Goal: Navigation & Orientation: Find specific page/section

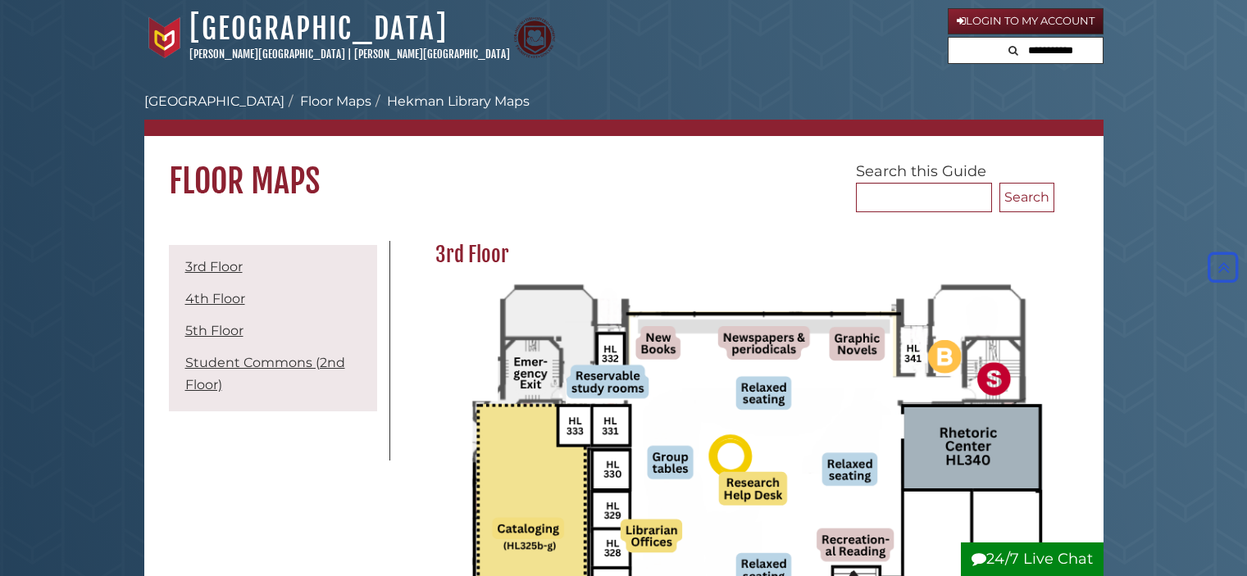
scroll to position [246, 0]
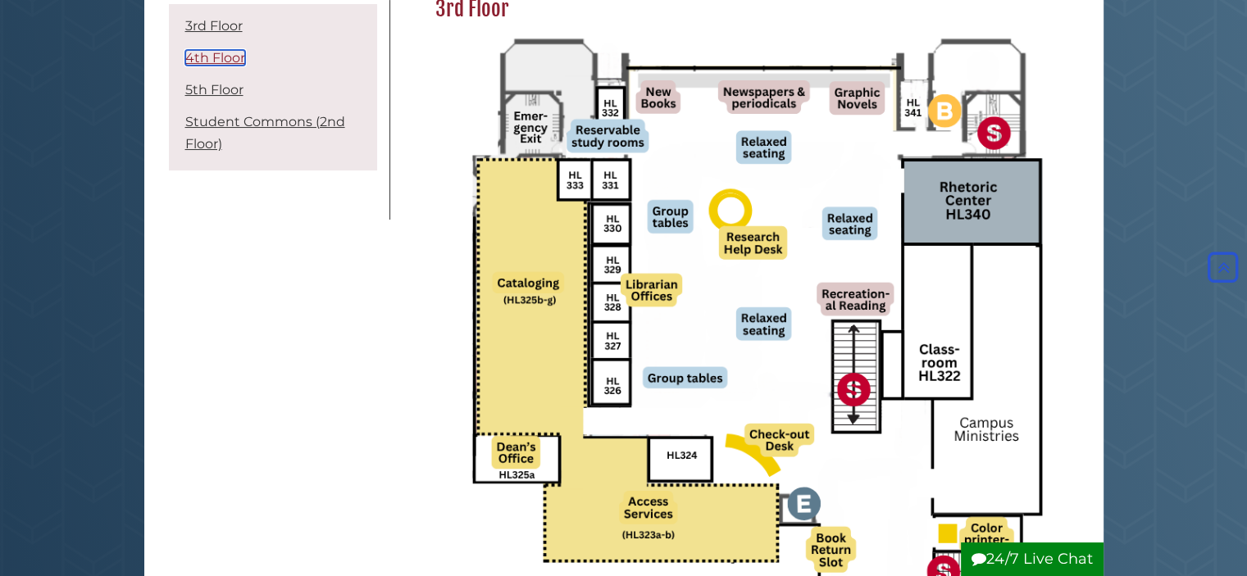
click at [231, 64] on link "4th Floor" at bounding box center [215, 58] width 60 height 16
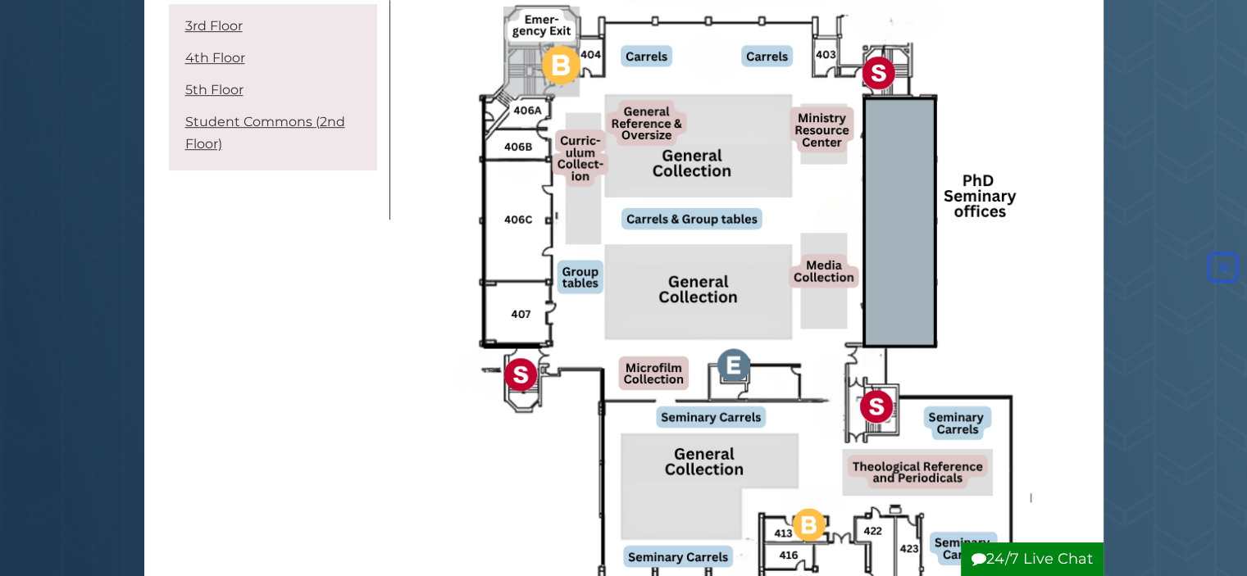
scroll to position [971, 0]
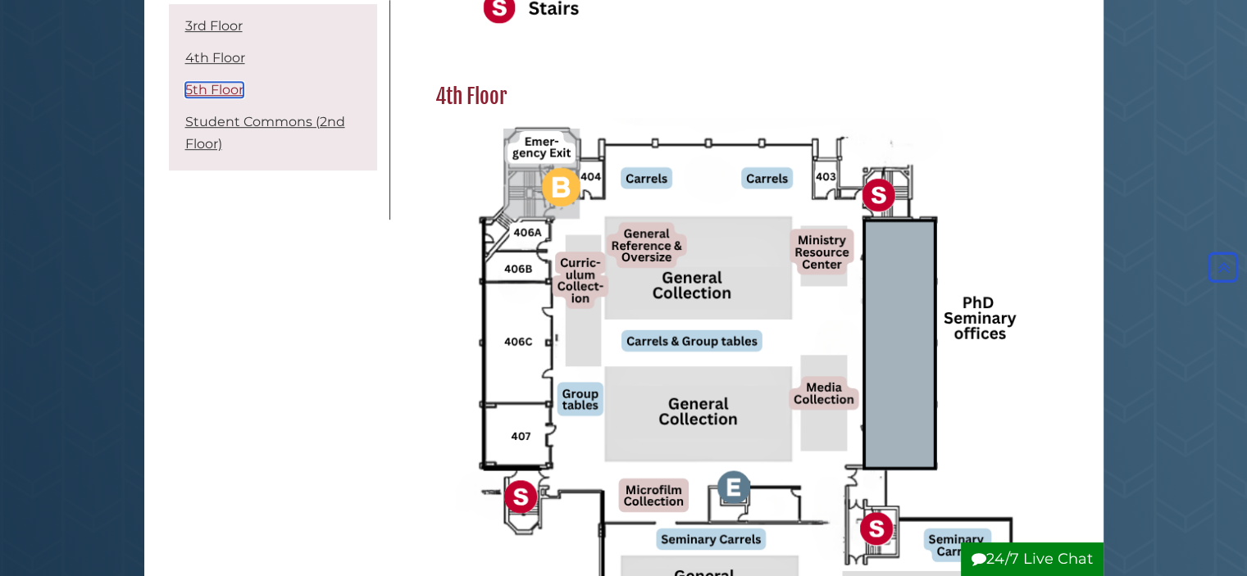
click at [217, 85] on link "5th Floor" at bounding box center [214, 90] width 58 height 16
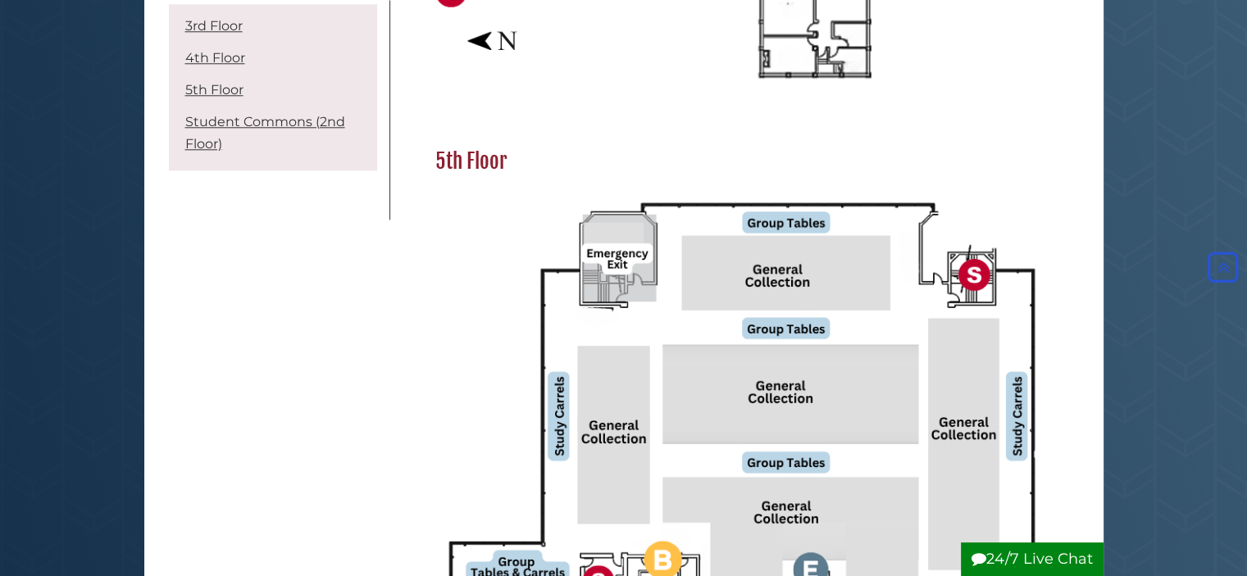
scroll to position [1784, 0]
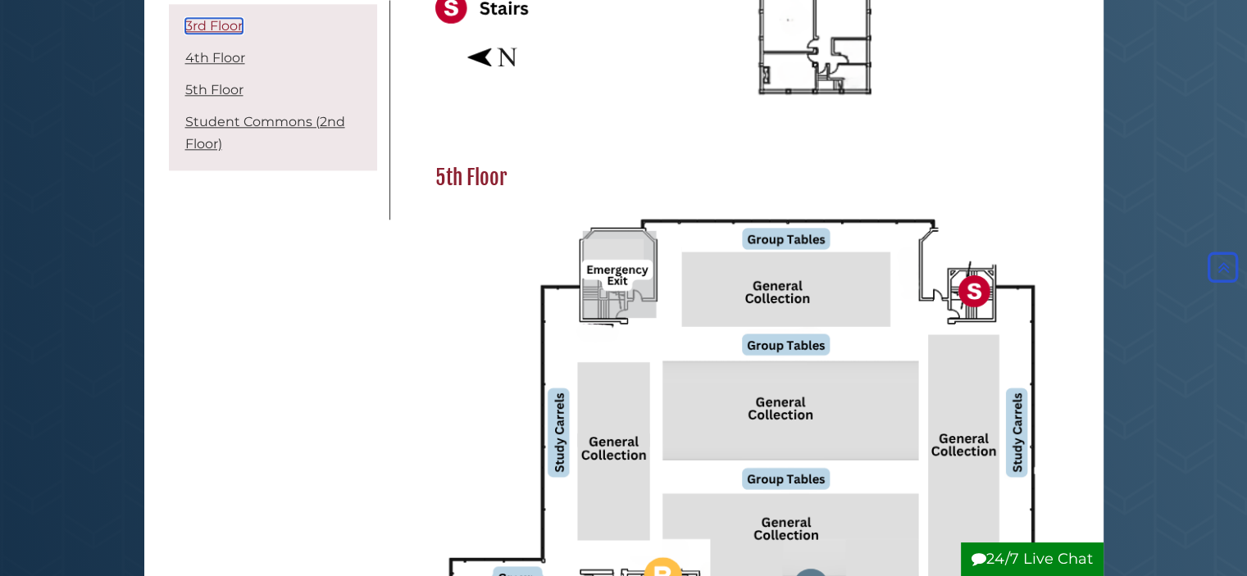
click at [224, 25] on link "3rd Floor" at bounding box center [213, 26] width 57 height 16
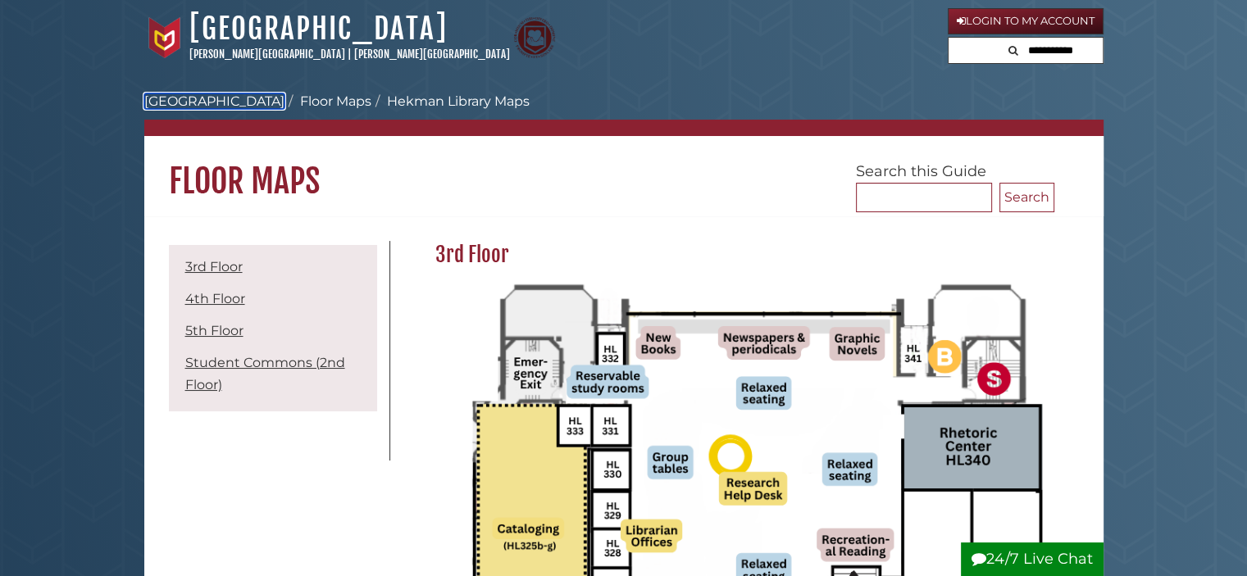
click at [225, 98] on link "[GEOGRAPHIC_DATA]" at bounding box center [214, 101] width 140 height 16
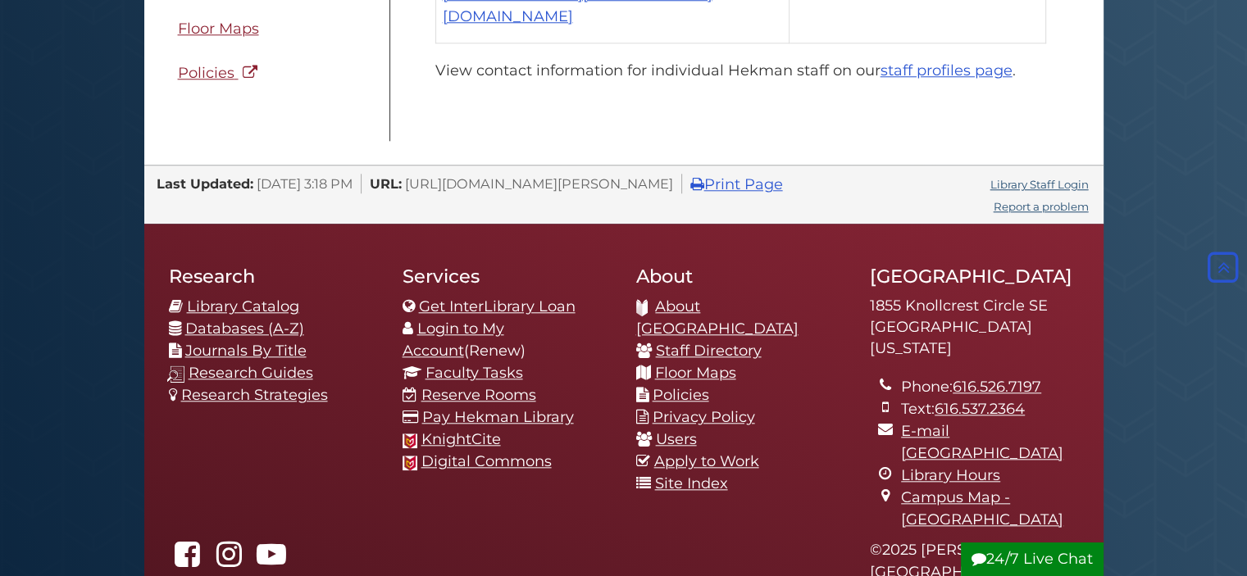
scroll to position [1712, 0]
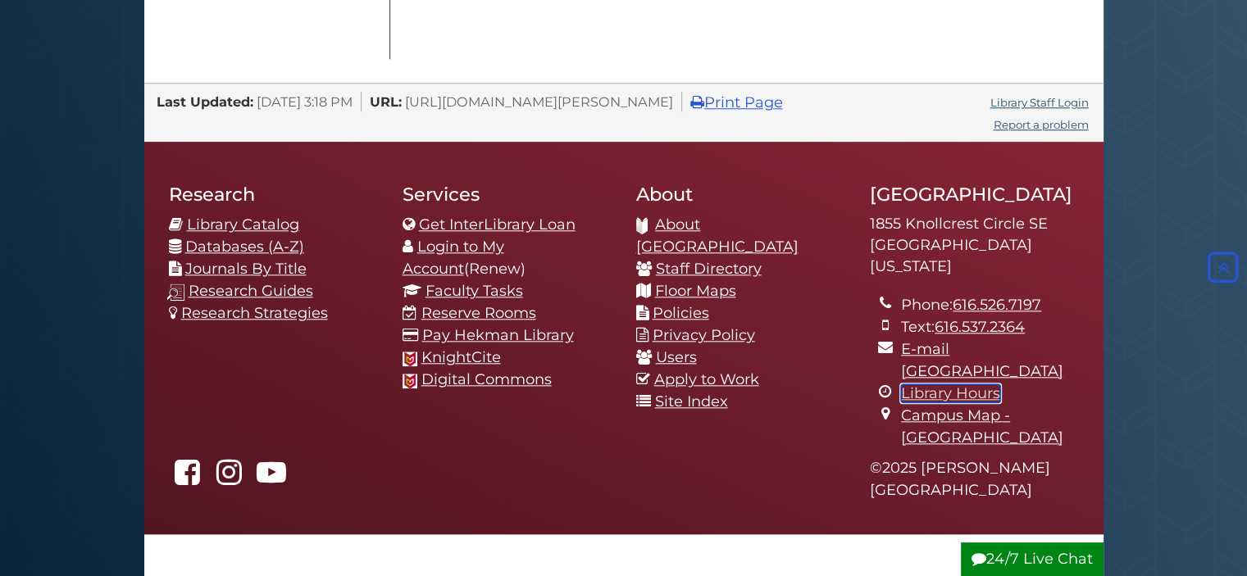
click at [949, 385] on link "Library Hours" at bounding box center [950, 394] width 99 height 18
